Goal: Transaction & Acquisition: Purchase product/service

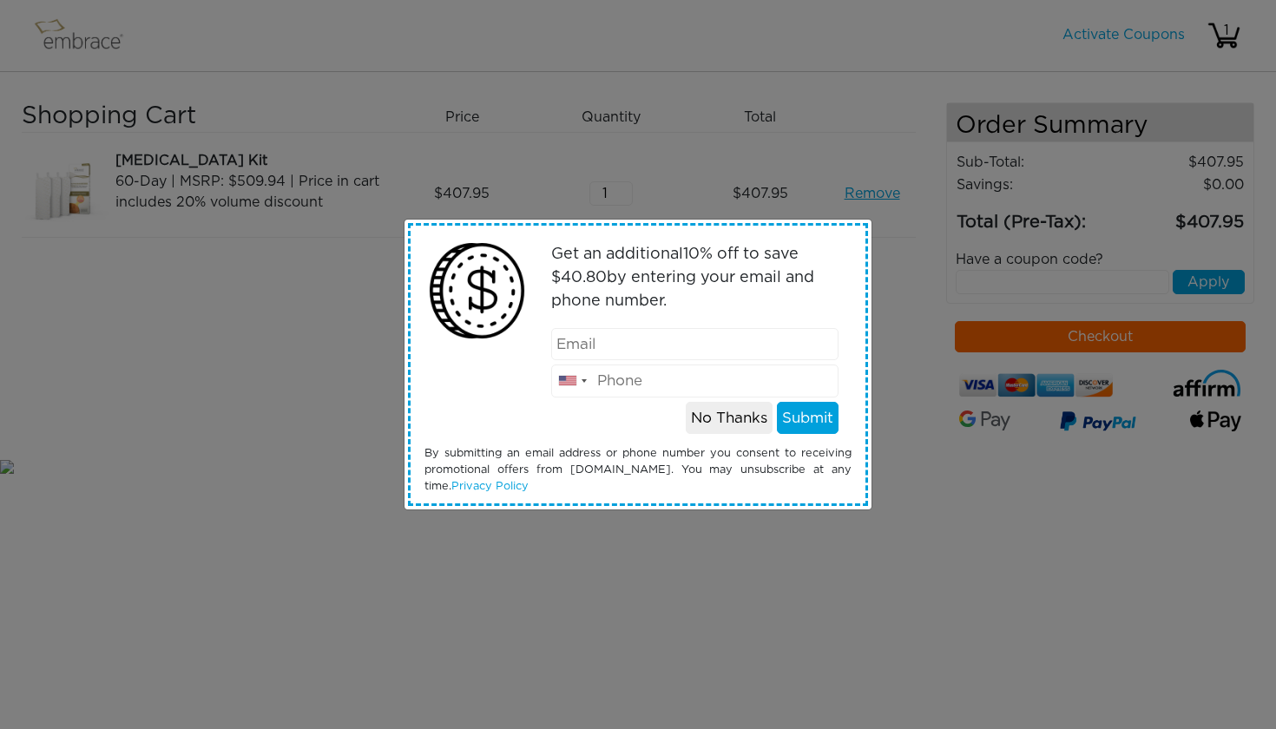
click at [628, 345] on input "email" at bounding box center [695, 344] width 288 height 33
type input "[EMAIL_ADDRESS][DOMAIN_NAME]"
click at [597, 385] on input "tel" at bounding box center [695, 381] width 288 height 33
type input "9044440688"
click at [806, 419] on button "Submit" at bounding box center [808, 418] width 62 height 33
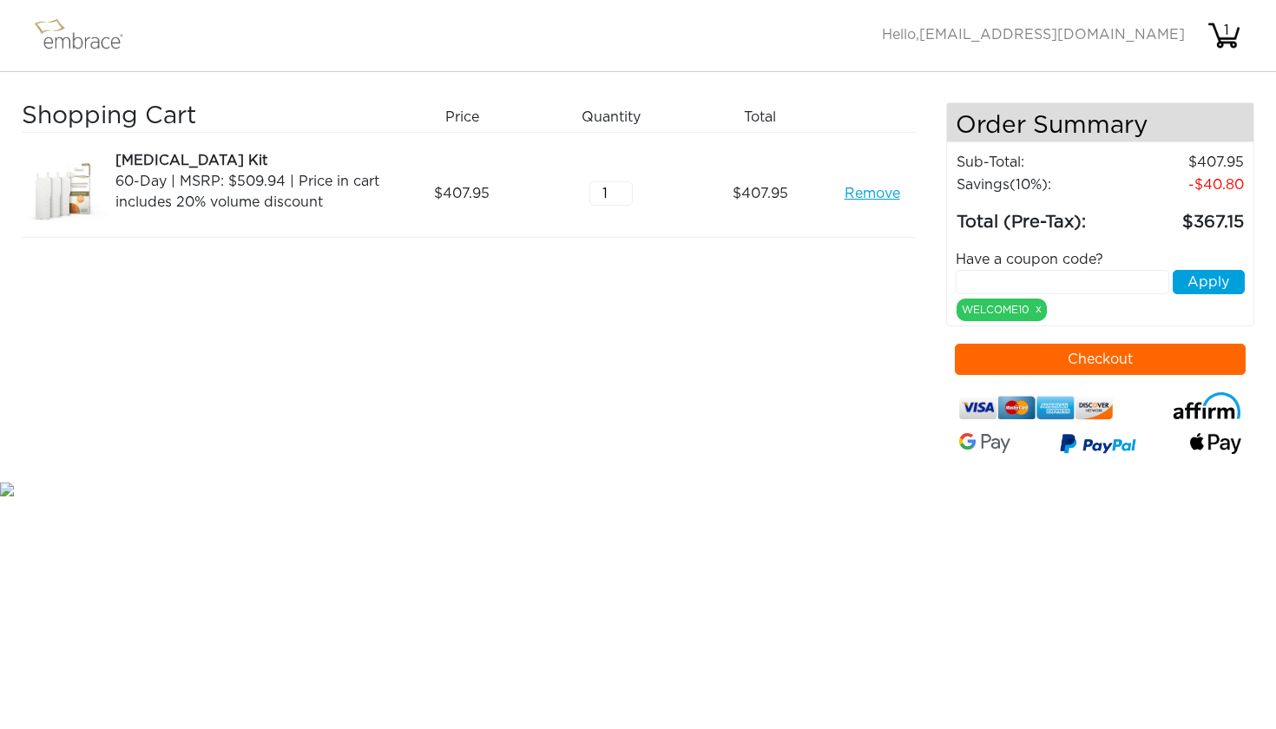
click at [103, 37] on img at bounding box center [86, 35] width 113 height 43
click at [1228, 39] on div "1" at bounding box center [1226, 30] width 35 height 21
click at [84, 44] on img at bounding box center [86, 35] width 113 height 43
